Goal: Obtain resource: Download file/media

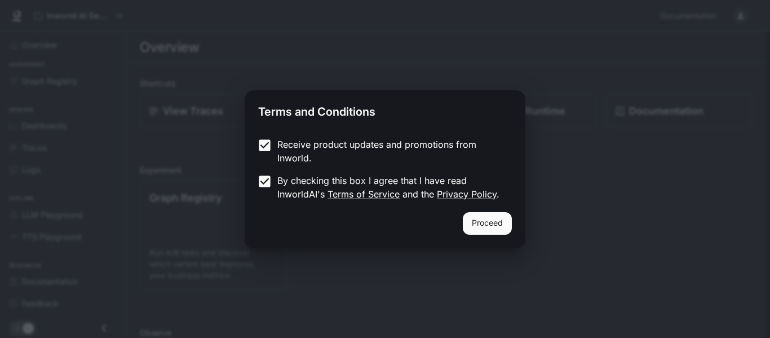
click at [497, 229] on button "Proceed" at bounding box center [487, 223] width 49 height 23
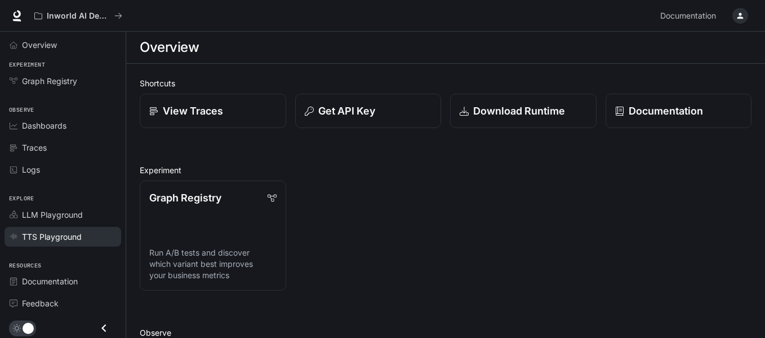
click at [70, 236] on span "TTS Playground" at bounding box center [52, 237] width 60 height 12
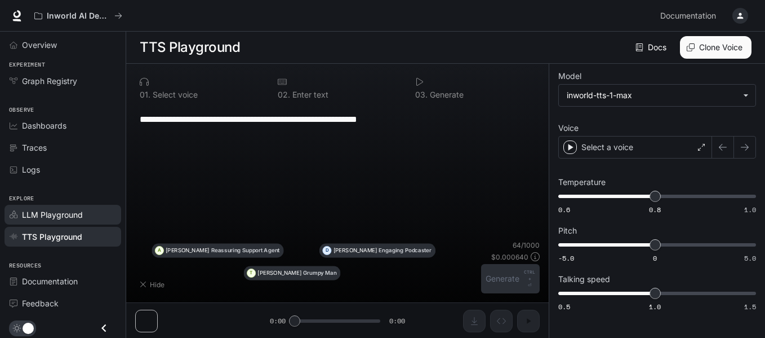
click at [65, 215] on span "LLM Playground" at bounding box center [52, 215] width 61 height 12
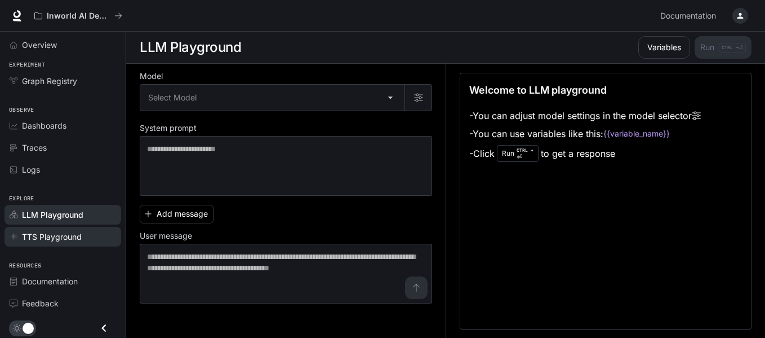
click at [60, 233] on span "TTS Playground" at bounding box center [52, 237] width 60 height 12
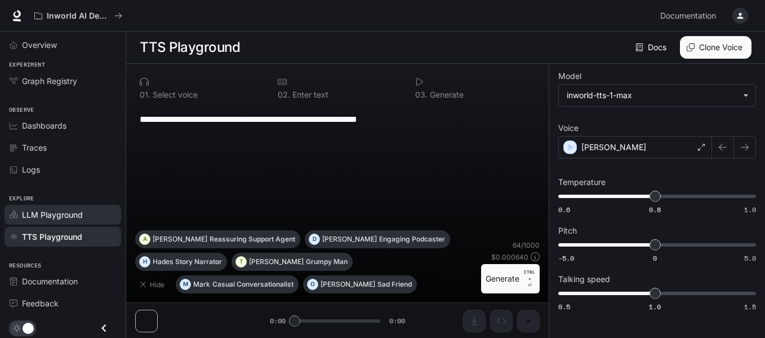
click at [60, 214] on span "LLM Playground" at bounding box center [52, 215] width 61 height 12
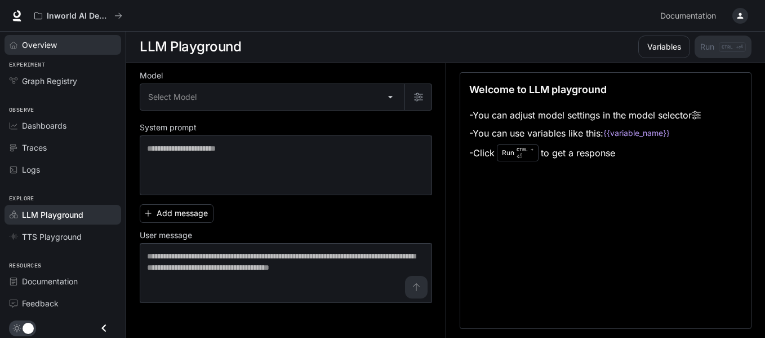
click at [46, 43] on span "Overview" at bounding box center [39, 45] width 35 height 12
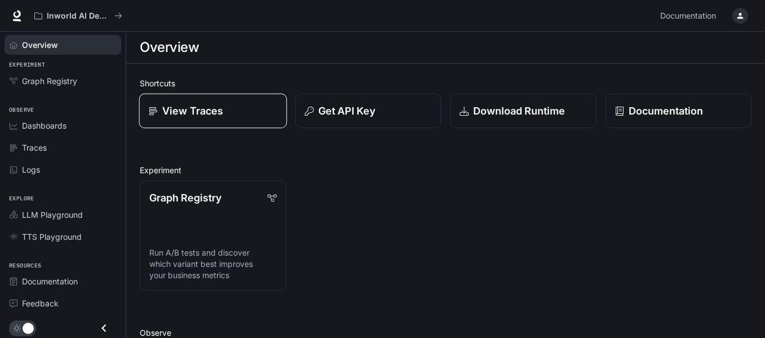
click at [207, 119] on link "View Traces" at bounding box center [213, 111] width 148 height 35
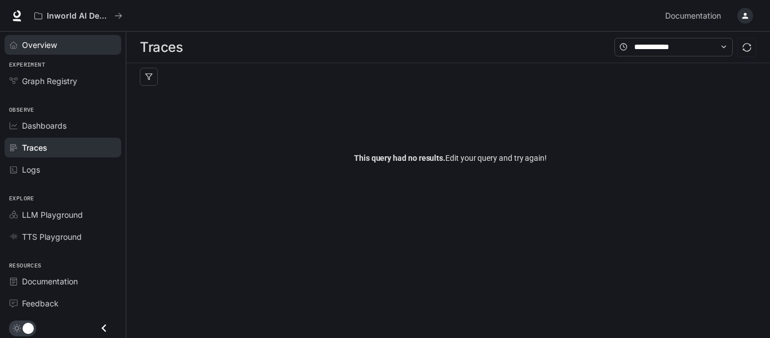
click at [45, 53] on link "Overview" at bounding box center [63, 45] width 117 height 20
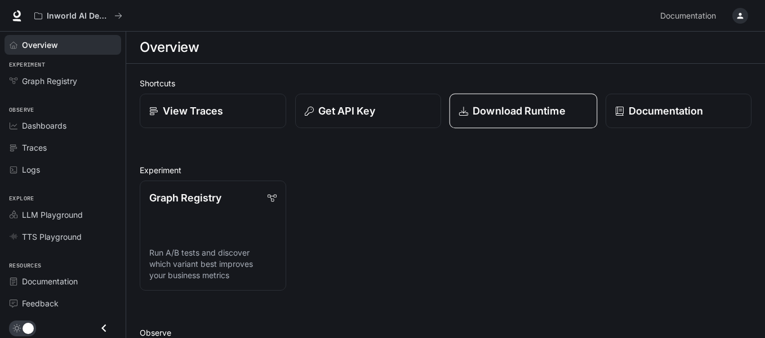
click at [541, 110] on p "Download Runtime" at bounding box center [519, 110] width 93 height 15
